Goal: Find specific page/section: Find specific page/section

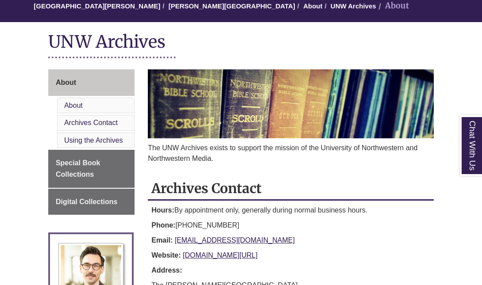
scroll to position [92, 0]
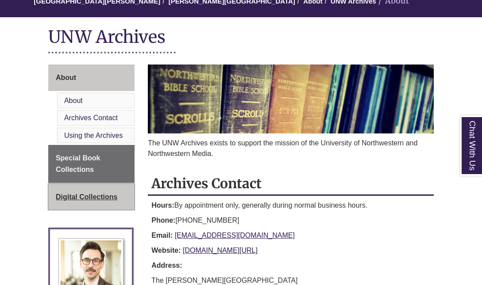
click at [109, 196] on span "Digital Collections" at bounding box center [87, 197] width 62 height 8
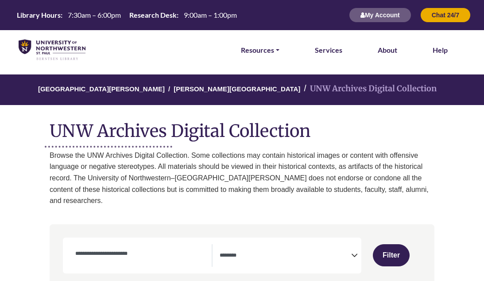
select select "Database Subject Filter"
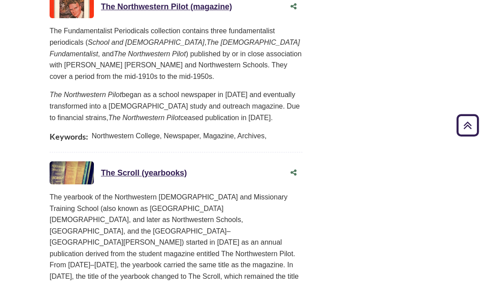
scroll to position [1301, 0]
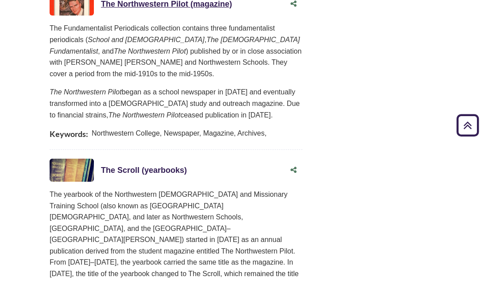
click at [130, 166] on link "The Scroll (yearbooks) This link opens in a new window" at bounding box center [144, 170] width 86 height 9
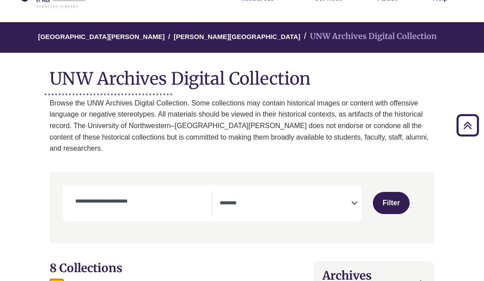
scroll to position [0, 0]
